Goal: Find specific page/section: Find specific page/section

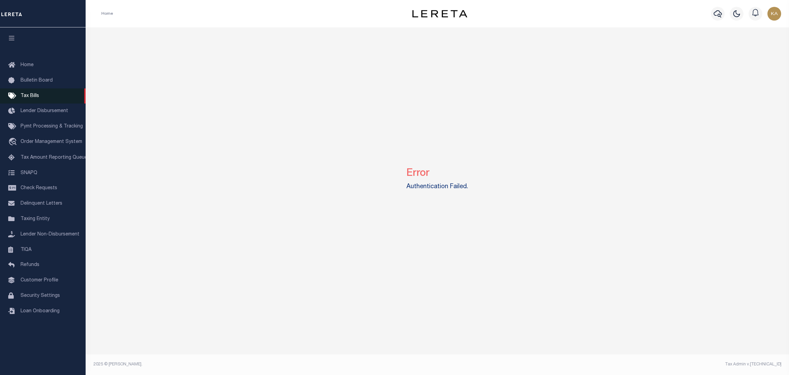
click at [35, 98] on span "Tax Bills" at bounding box center [30, 96] width 18 height 5
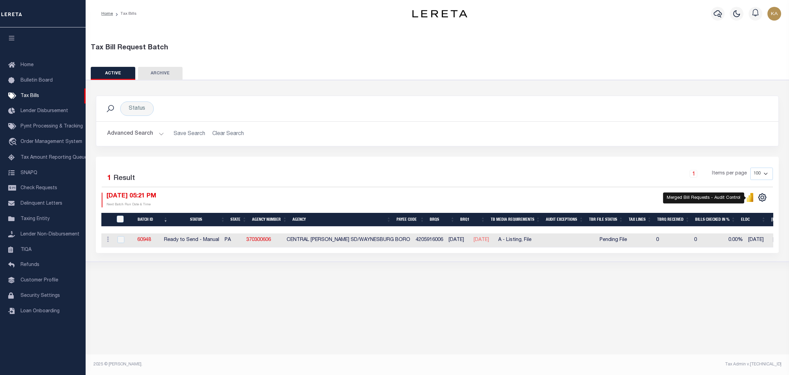
click at [751, 201] on icon "" at bounding box center [751, 197] width 3 height 9
